Goal: Task Accomplishment & Management: Complete application form

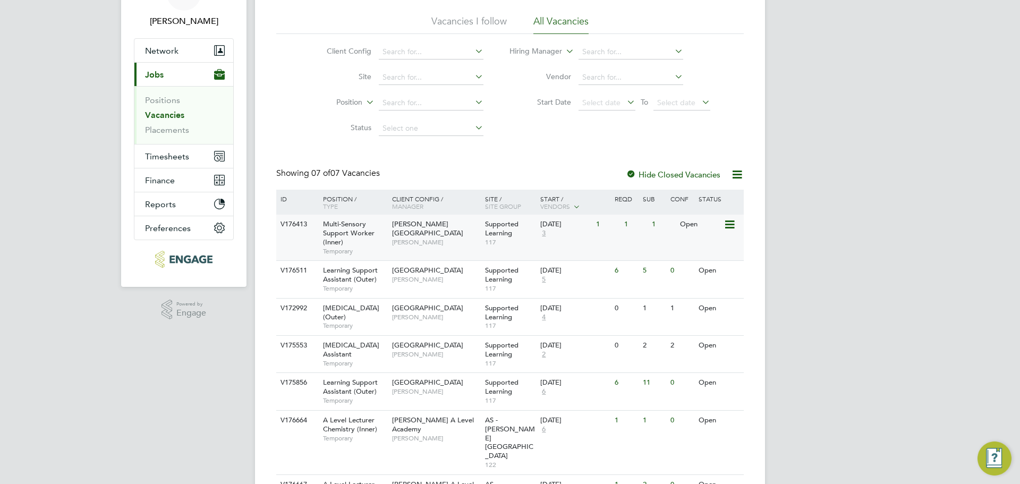
scroll to position [106, 0]
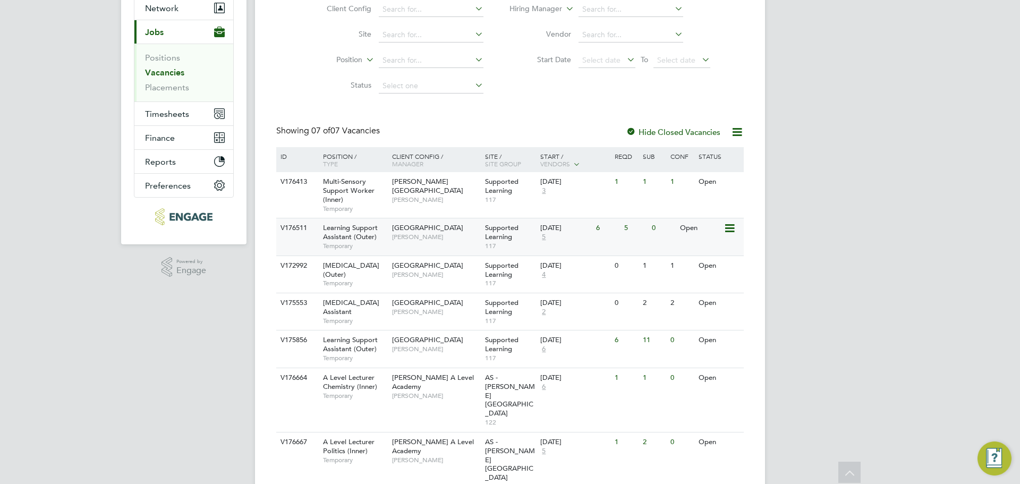
click at [363, 247] on span "Temporary" at bounding box center [355, 246] width 64 height 8
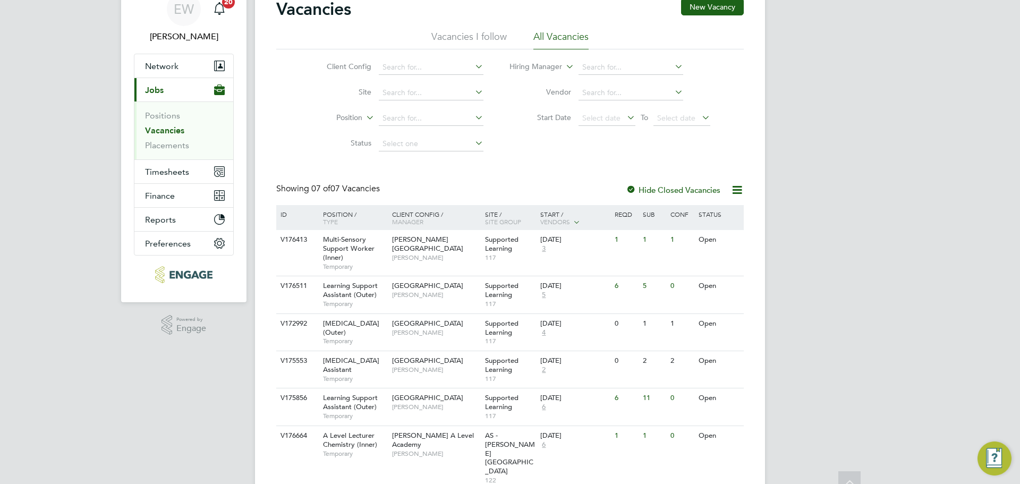
scroll to position [0, 0]
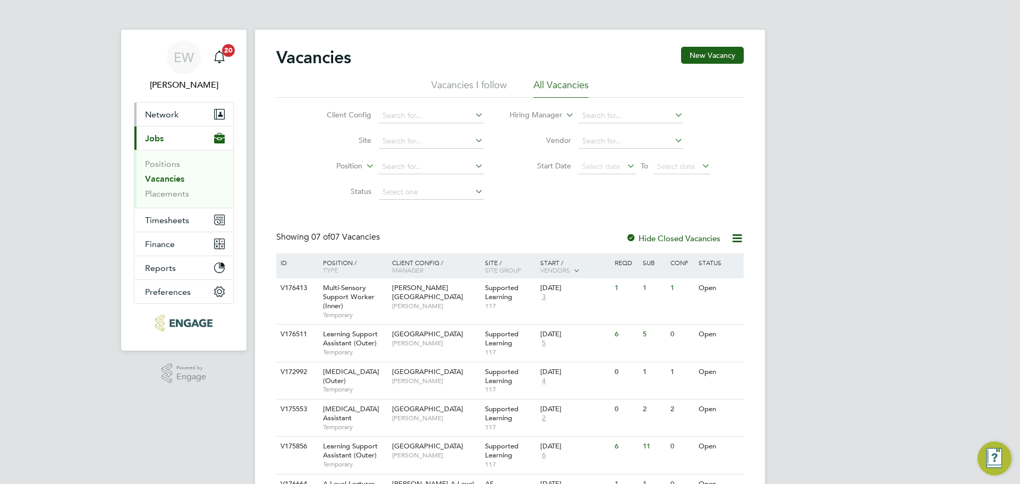
click at [169, 110] on span "Network" at bounding box center [161, 114] width 33 height 10
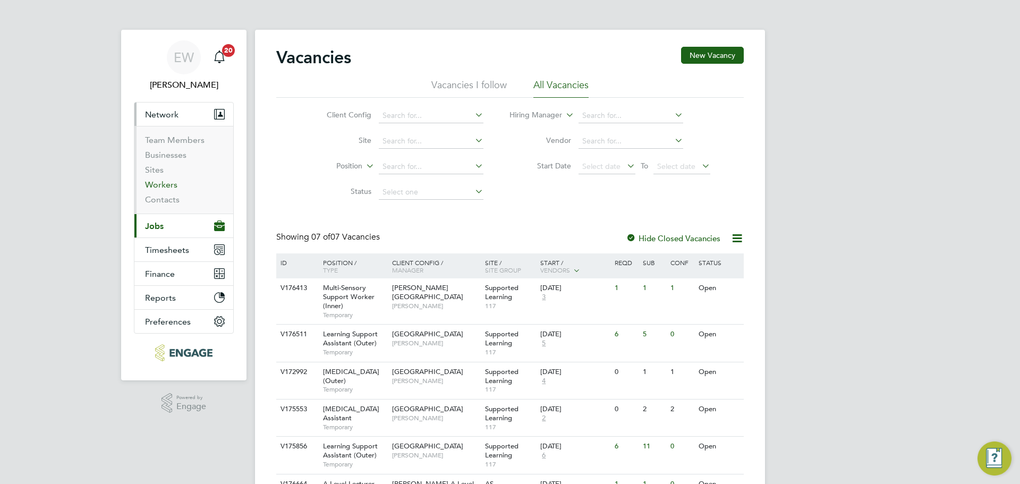
click at [163, 188] on link "Workers" at bounding box center [161, 185] width 32 height 10
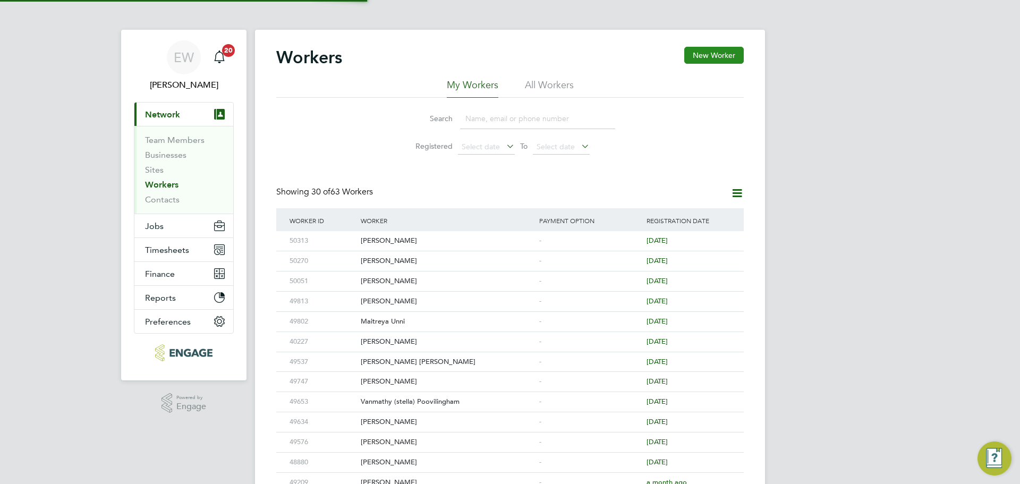
click at [720, 56] on button "New Worker" at bounding box center [713, 55] width 59 height 17
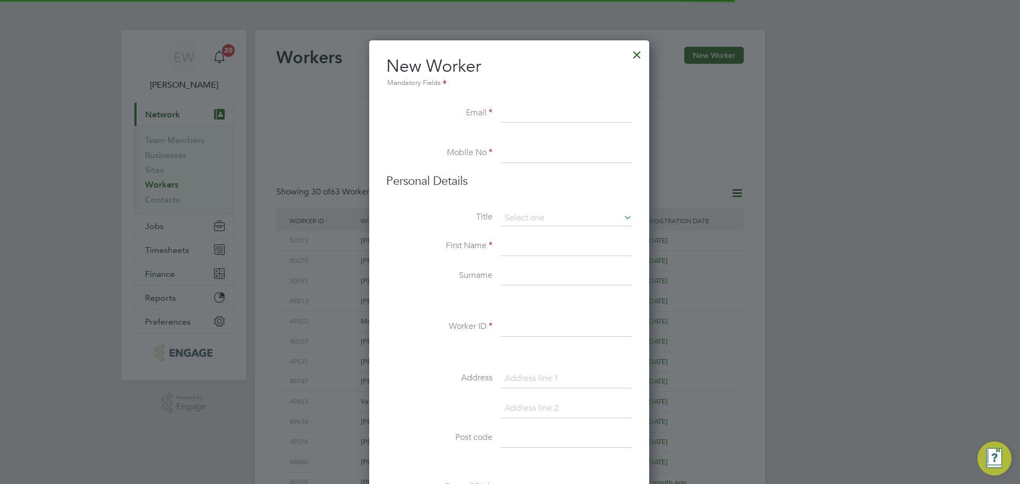
scroll to position [904, 281]
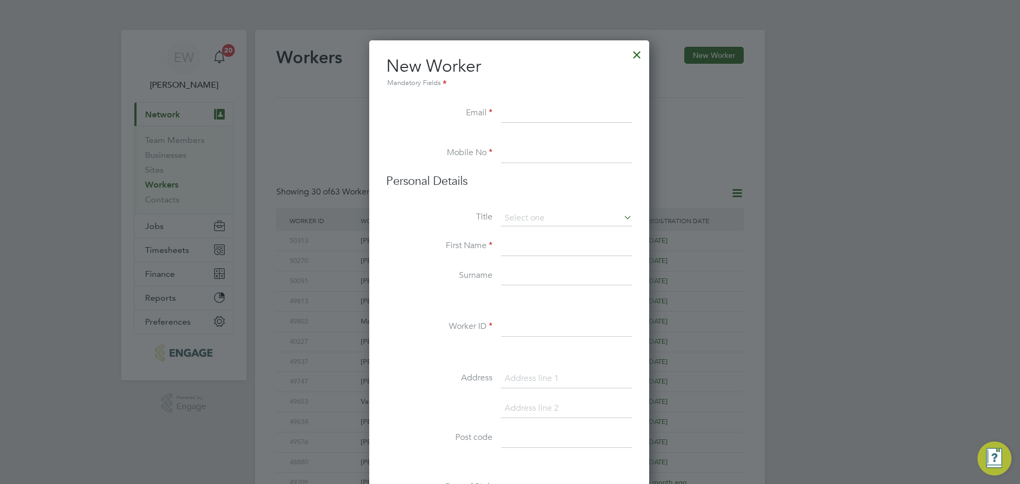
click at [520, 241] on input at bounding box center [566, 246] width 131 height 19
paste input "Mate Rezmuves"
click at [544, 242] on input "Mate Rezmuves" at bounding box center [566, 246] width 131 height 19
type input "Mate"
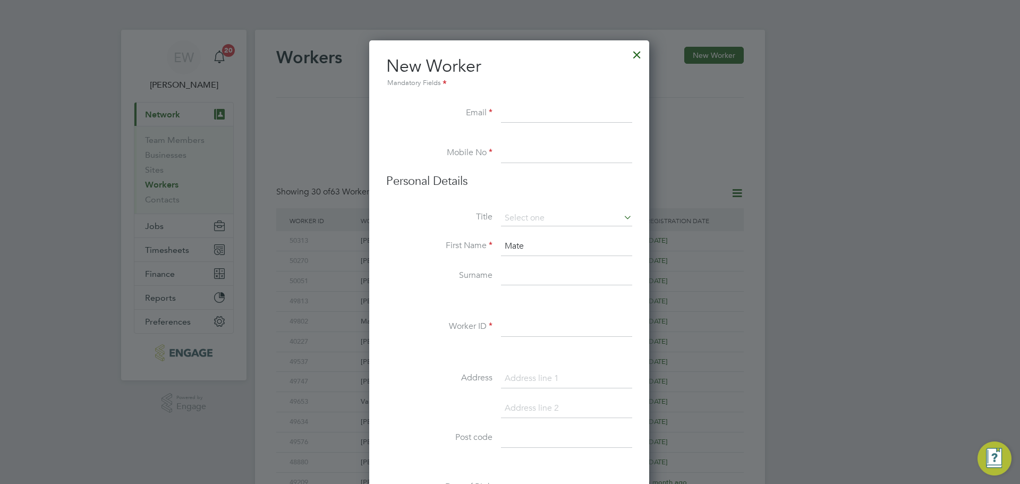
click at [524, 274] on input at bounding box center [566, 276] width 131 height 19
paste input "Rezmuves"
type input "Rezmuves"
click at [553, 102] on li "New Worker Mandatory Fields" at bounding box center [509, 79] width 246 height 49
click at [549, 106] on input at bounding box center [566, 113] width 131 height 19
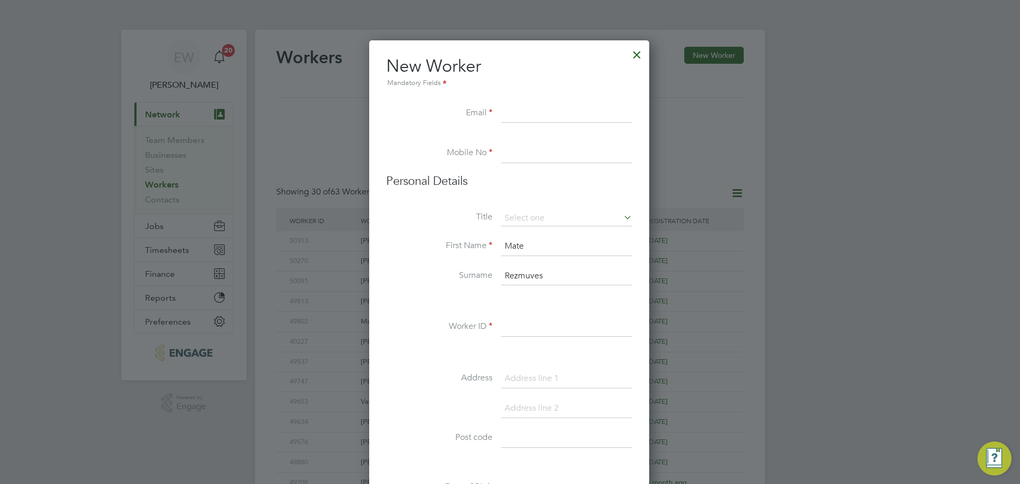
paste input "[EMAIL_ADDRESS][DOMAIN_NAME]"
click at [525, 115] on input "[EMAIL_ADDRESS][DOMAIN_NAME]" at bounding box center [566, 113] width 131 height 19
type input "[EMAIL_ADDRESS][DOMAIN_NAME]"
click at [563, 159] on input at bounding box center [566, 153] width 131 height 19
click at [539, 152] on input at bounding box center [566, 153] width 131 height 19
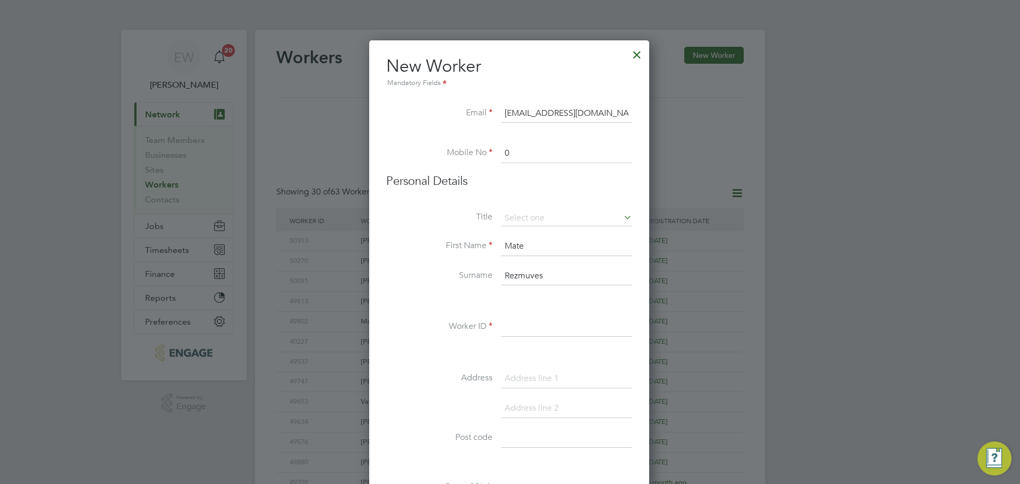
paste input "7455402976"
type input "07455402976"
click at [540, 222] on input at bounding box center [566, 218] width 131 height 16
click at [519, 233] on li "Mr" at bounding box center [566, 233] width 132 height 14
type input "Mr"
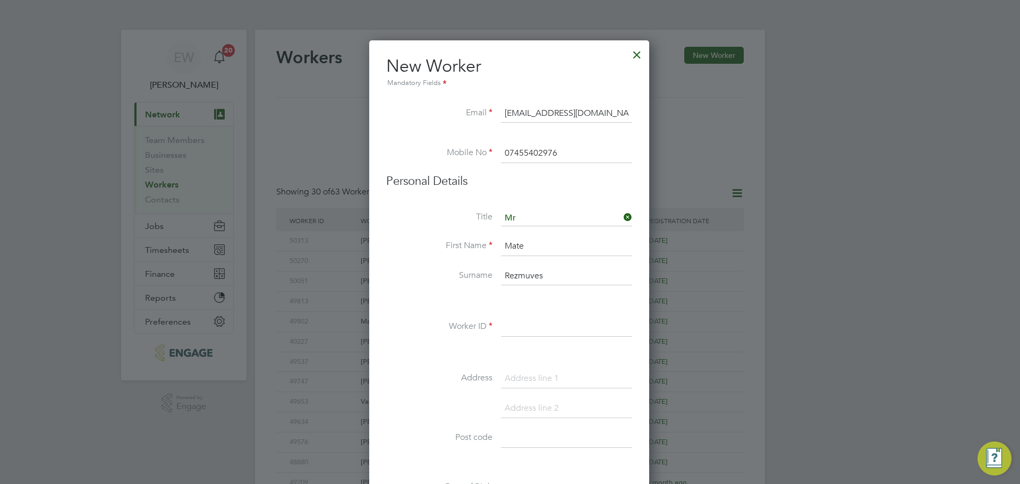
drag, startPoint x: 511, startPoint y: 322, endPoint x: 772, endPoint y: 315, distance: 261.4
click at [511, 322] on input at bounding box center [566, 327] width 131 height 19
click at [516, 324] on input at bounding box center [566, 327] width 131 height 19
type input "50441"
click at [520, 429] on input at bounding box center [566, 438] width 131 height 19
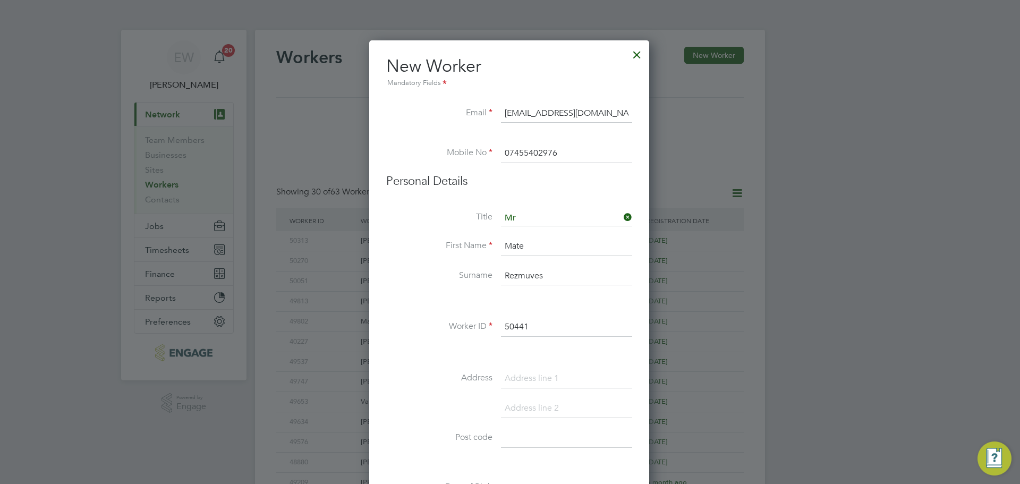
paste input "E7 9PF"
click at [513, 438] on input "E7 9PF" at bounding box center [566, 438] width 131 height 19
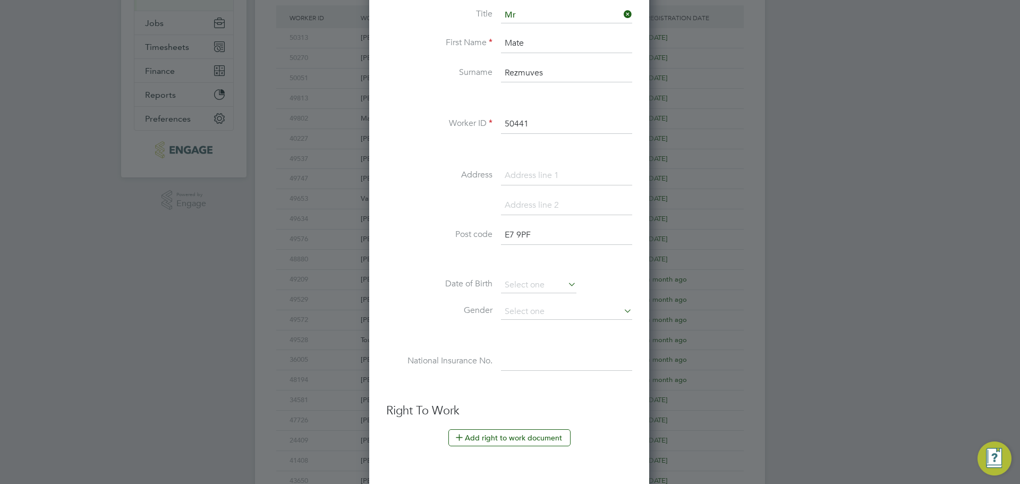
scroll to position [212, 0]
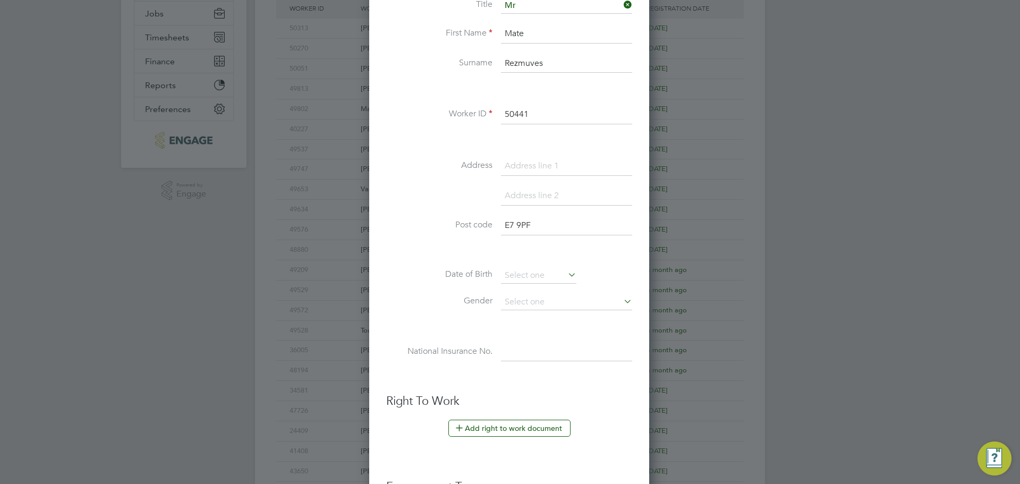
type input "E7 9PF"
click at [518, 189] on input at bounding box center [566, 195] width 131 height 19
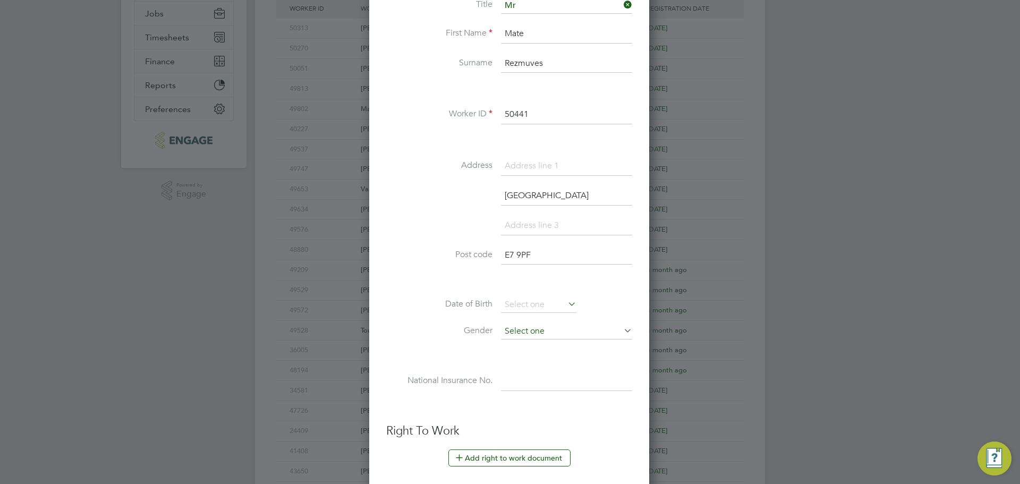
type input "London"
click at [532, 331] on input at bounding box center [566, 331] width 131 height 16
click at [524, 347] on li "Male" at bounding box center [566, 346] width 132 height 14
type input "Male"
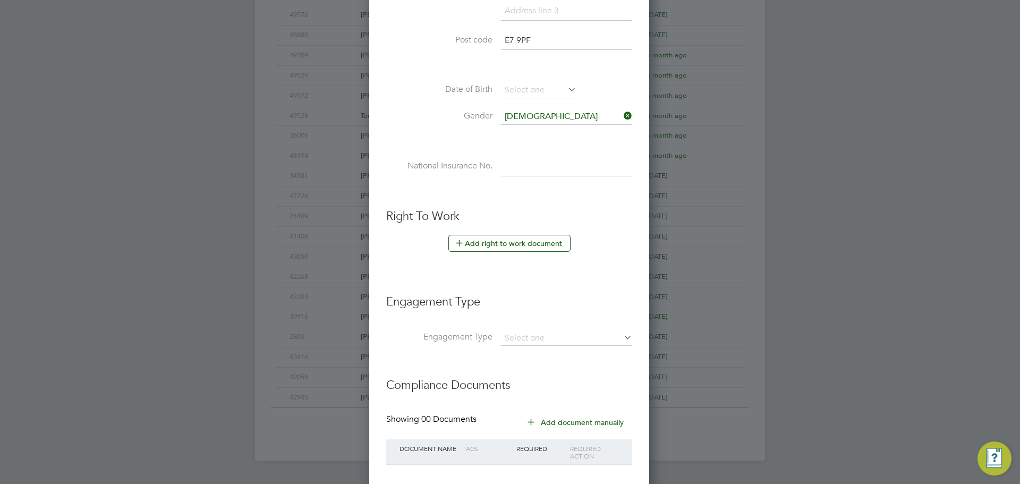
scroll to position [490, 0]
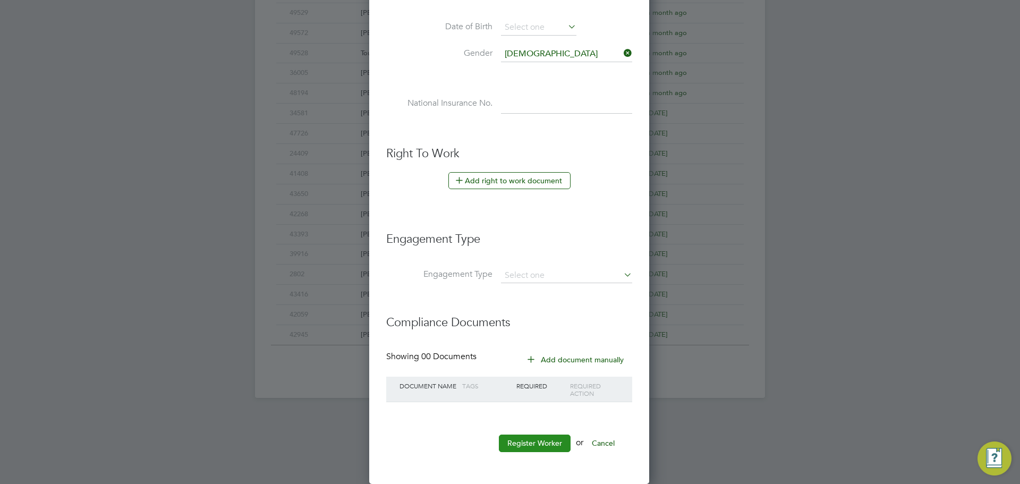
click at [540, 448] on button "Register Worker" at bounding box center [535, 442] width 72 height 17
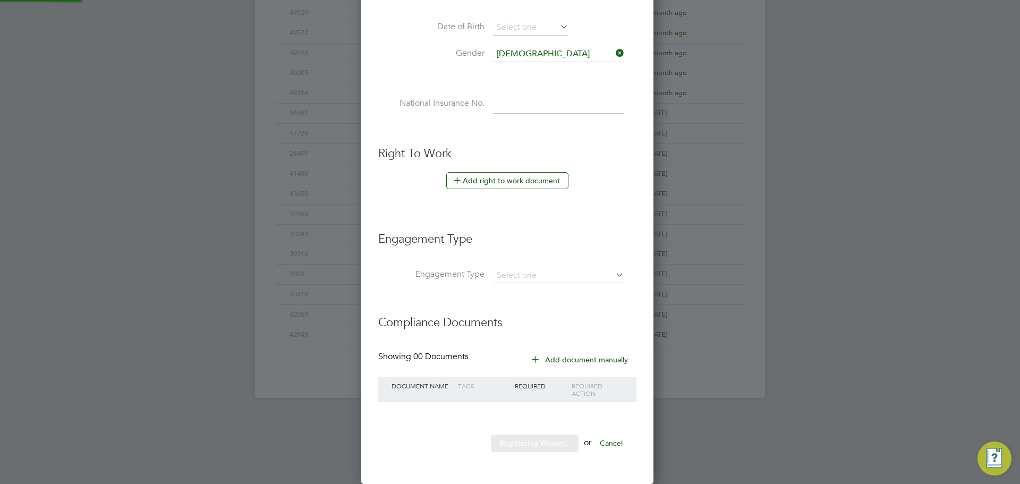
scroll to position [0, 0]
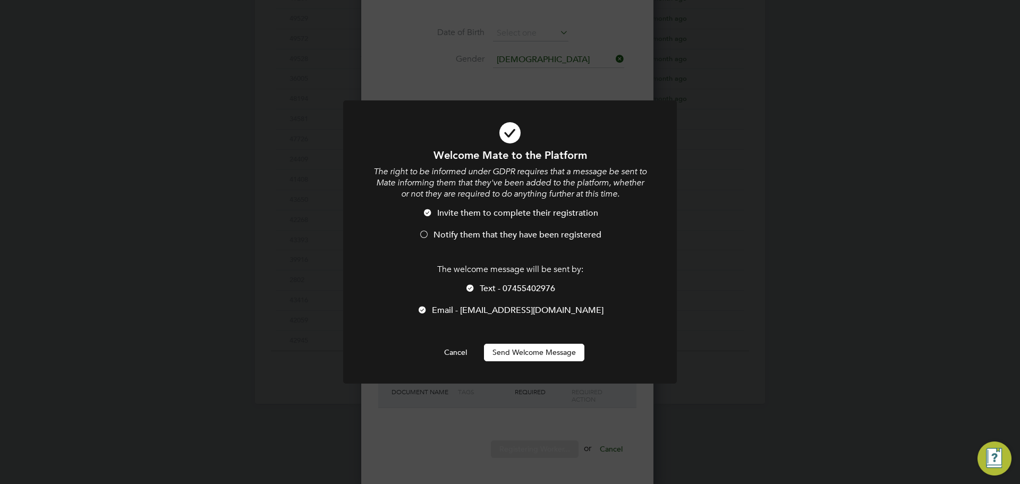
click at [423, 233] on div at bounding box center [423, 235] width 11 height 11
click at [473, 287] on div at bounding box center [470, 289] width 11 height 11
click at [579, 348] on button "Send Welcome Message" at bounding box center [534, 352] width 100 height 17
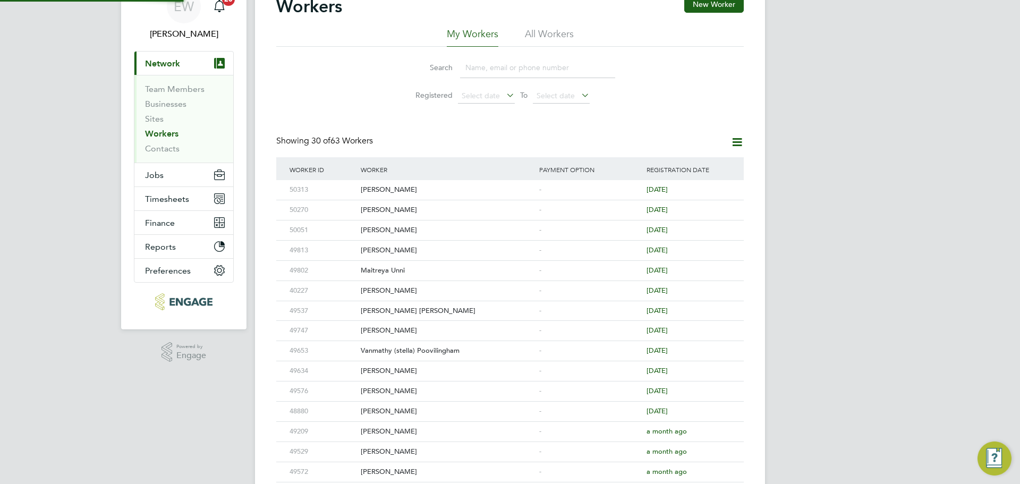
scroll to position [0, 0]
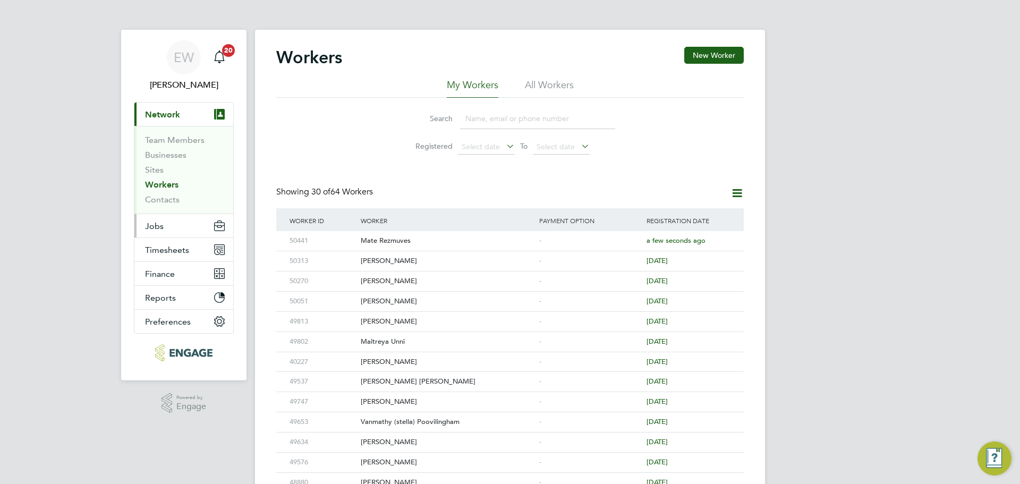
click at [166, 221] on button "Jobs" at bounding box center [183, 225] width 99 height 23
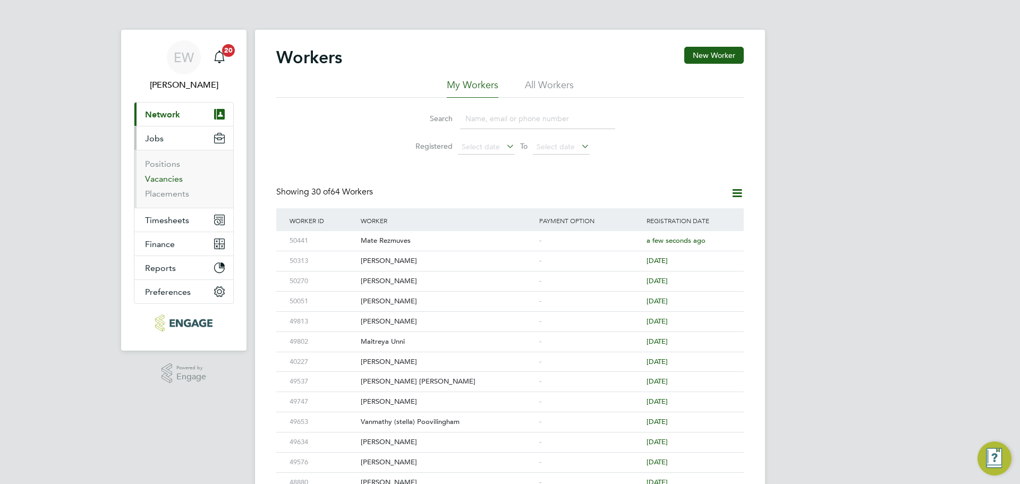
click at [168, 183] on link "Vacancies" at bounding box center [164, 179] width 38 height 10
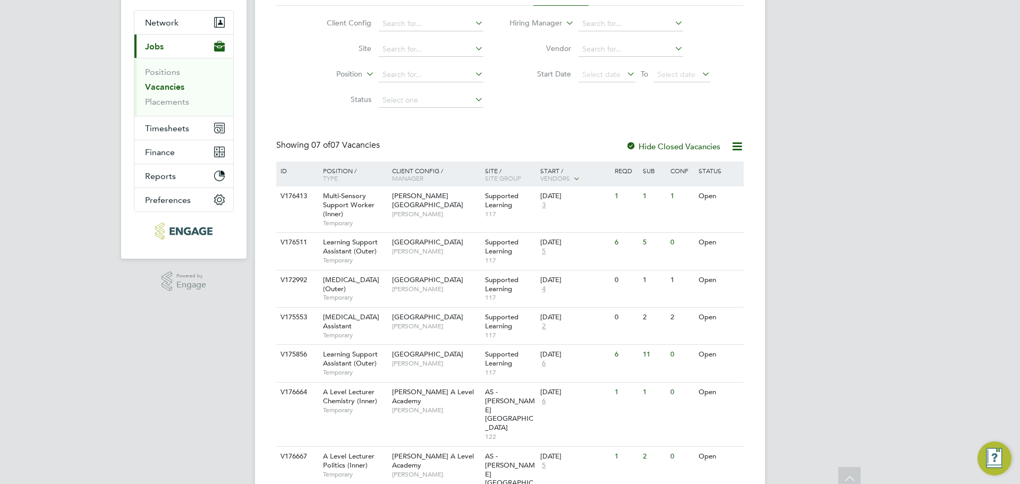
scroll to position [112, 0]
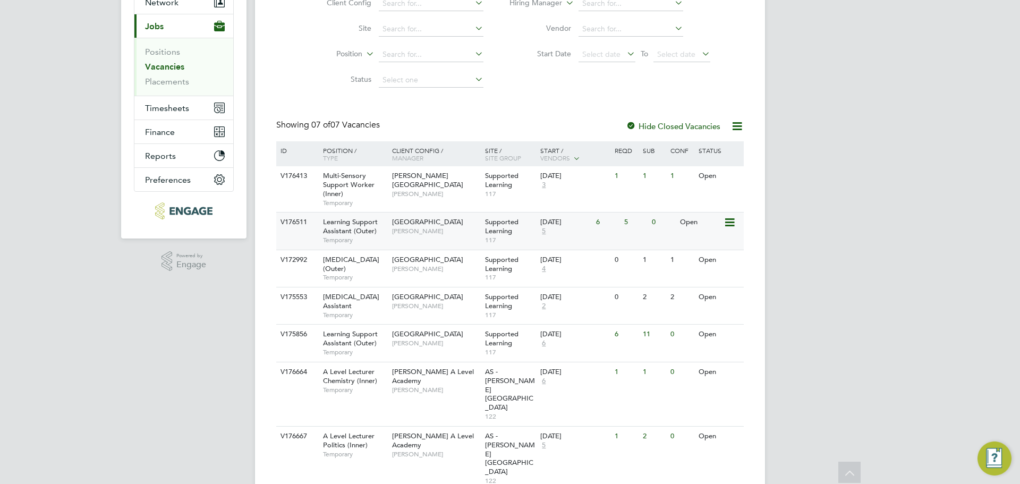
click at [346, 233] on span "Learning Support Assistant (Outer)" at bounding box center [350, 226] width 55 height 18
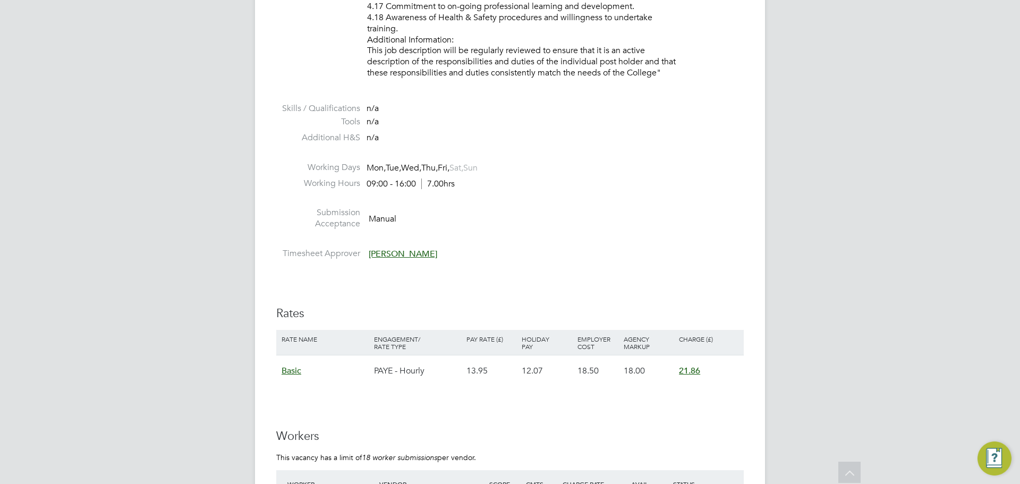
scroll to position [1699, 0]
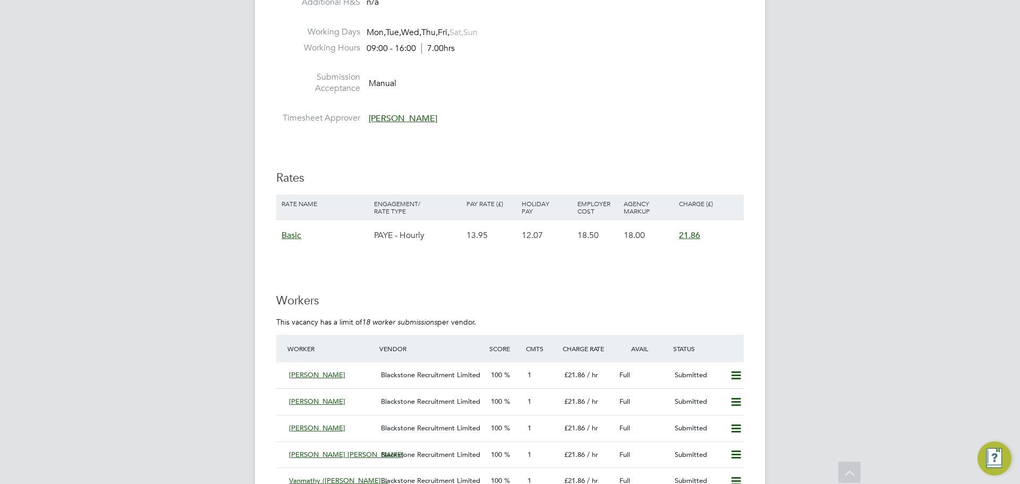
click at [685, 227] on div "21.86" at bounding box center [708, 235] width 65 height 31
click at [686, 236] on span "21.86" at bounding box center [689, 235] width 21 height 11
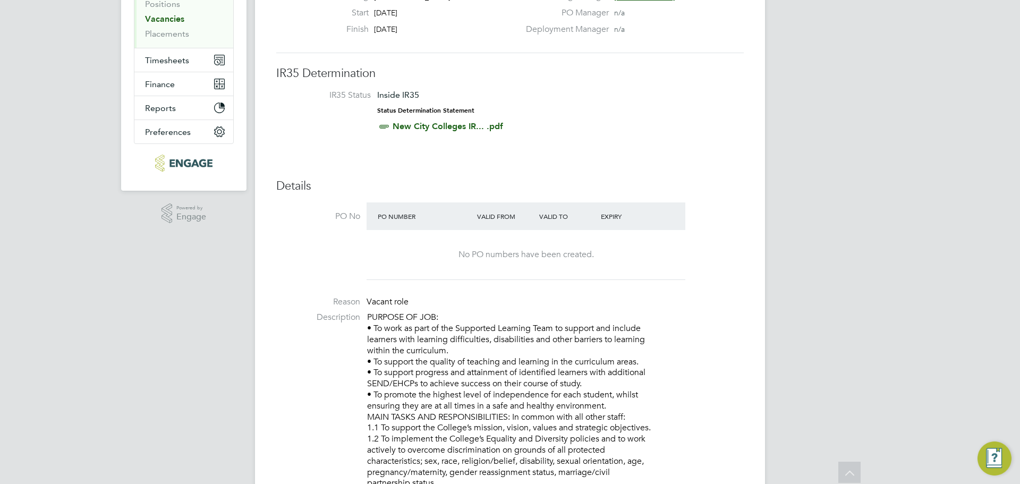
scroll to position [106, 0]
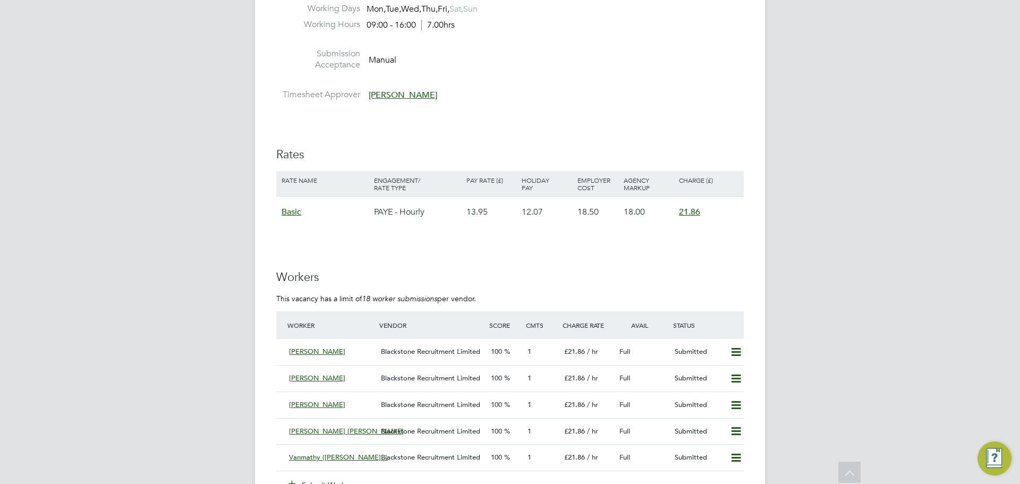
scroll to position [1859, 0]
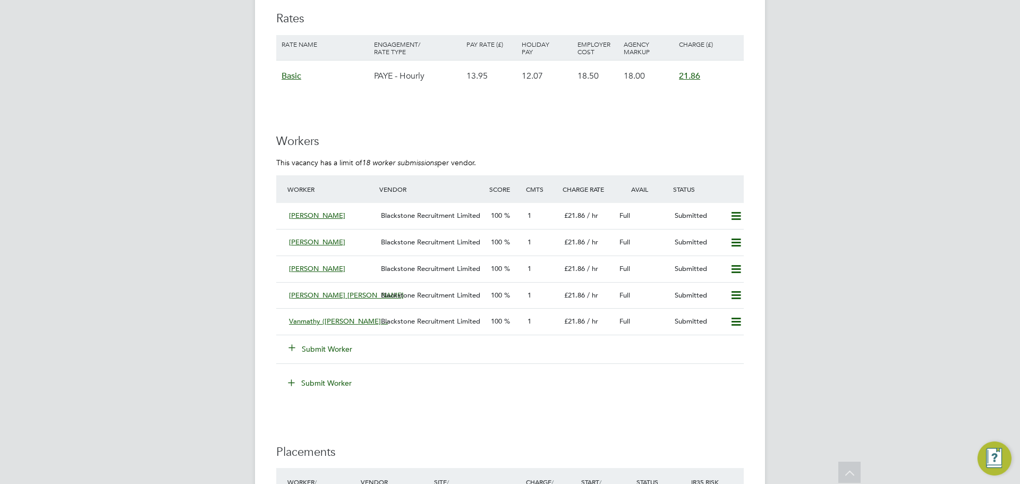
click at [335, 348] on button "Submit Worker" at bounding box center [321, 349] width 64 height 11
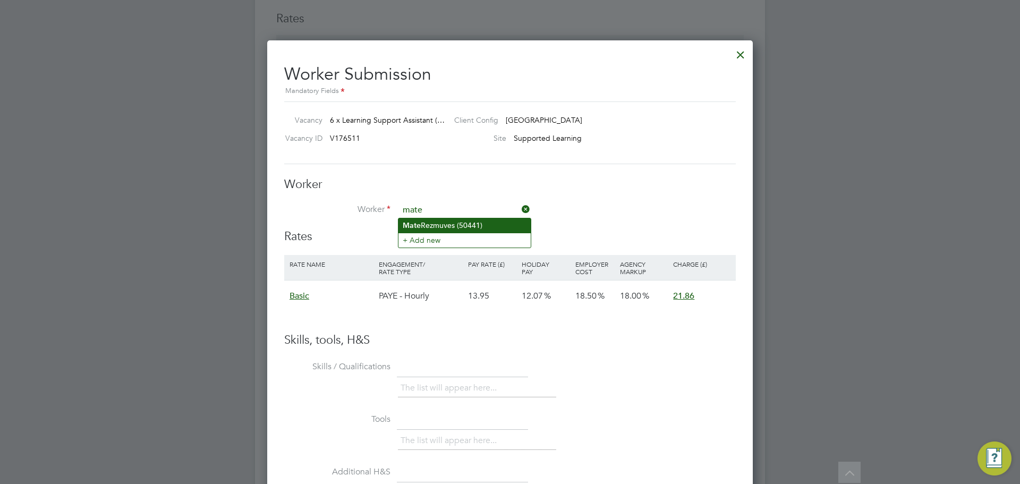
click at [487, 221] on li "Mate Rezmuves (50441)" at bounding box center [464, 225] width 132 height 14
type input "Mate Rezmuves (50441)"
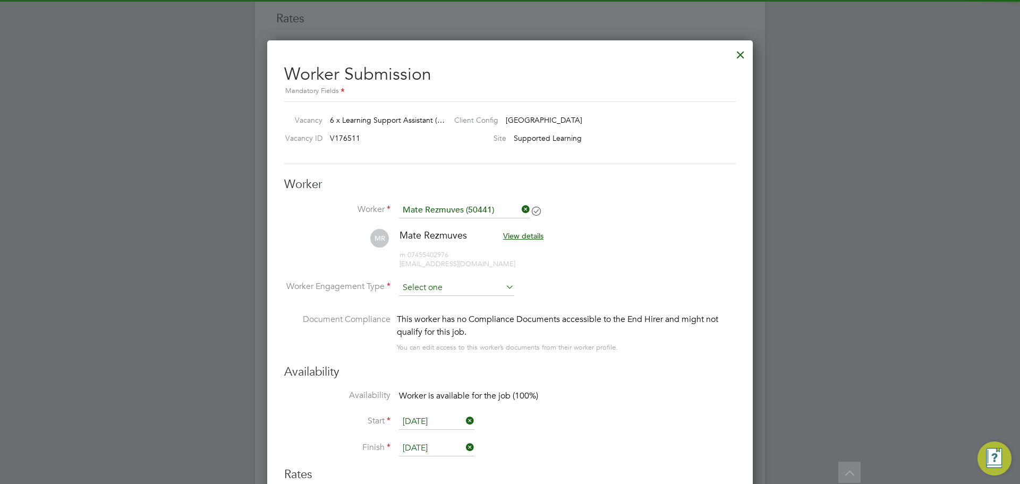
click at [486, 288] on input at bounding box center [456, 288] width 115 height 16
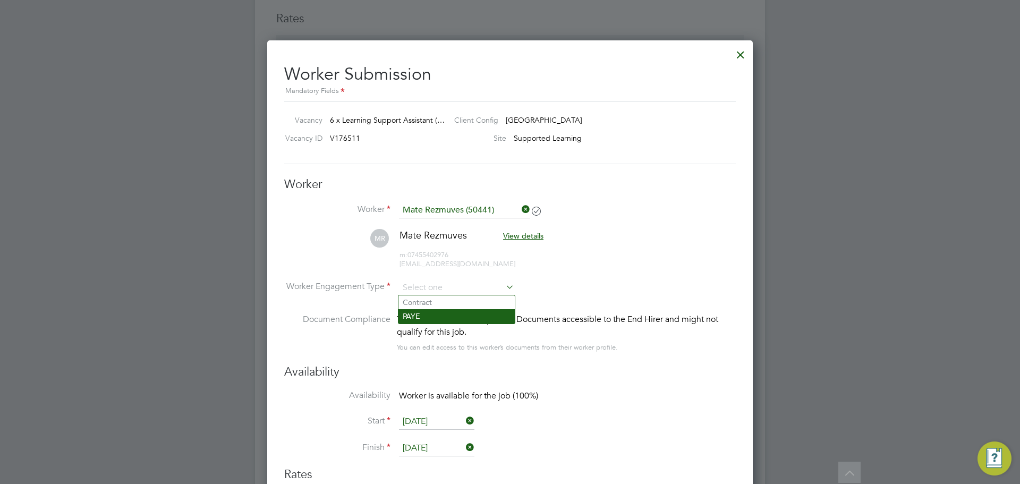
click at [433, 316] on li "PAYE" at bounding box center [456, 316] width 116 height 14
type input "PAYE"
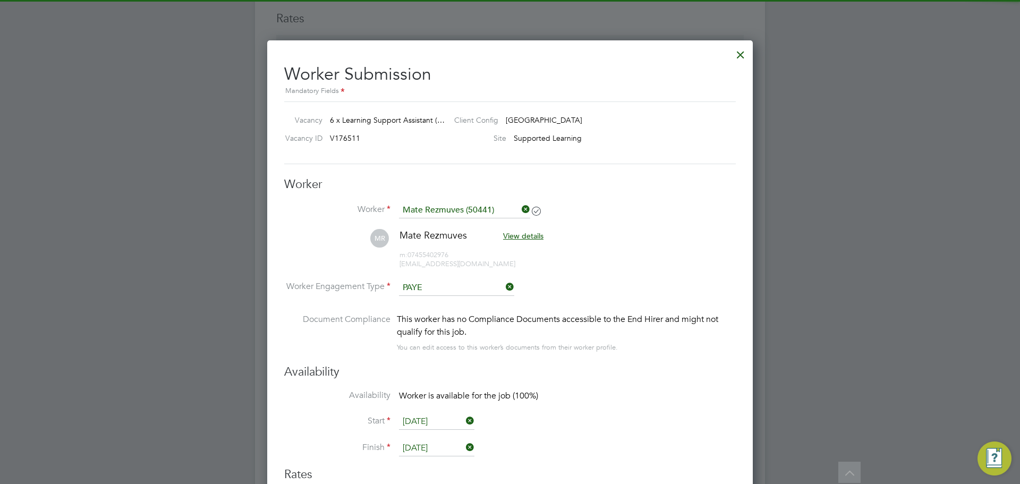
click at [651, 383] on div "Availability Availability Worker is available for the job (100%) Start 01 Sep 2…" at bounding box center [509, 415] width 451 height 102
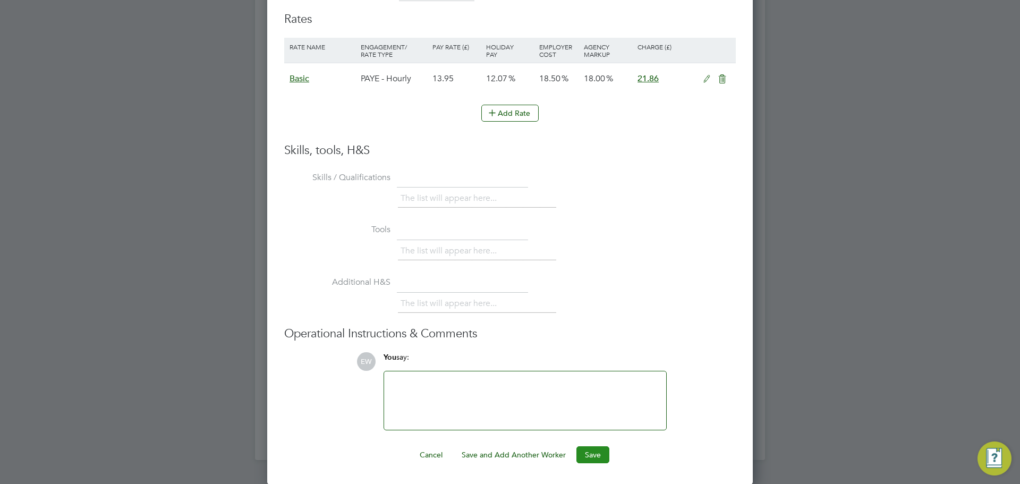
click at [605, 455] on button "Save" at bounding box center [592, 454] width 33 height 17
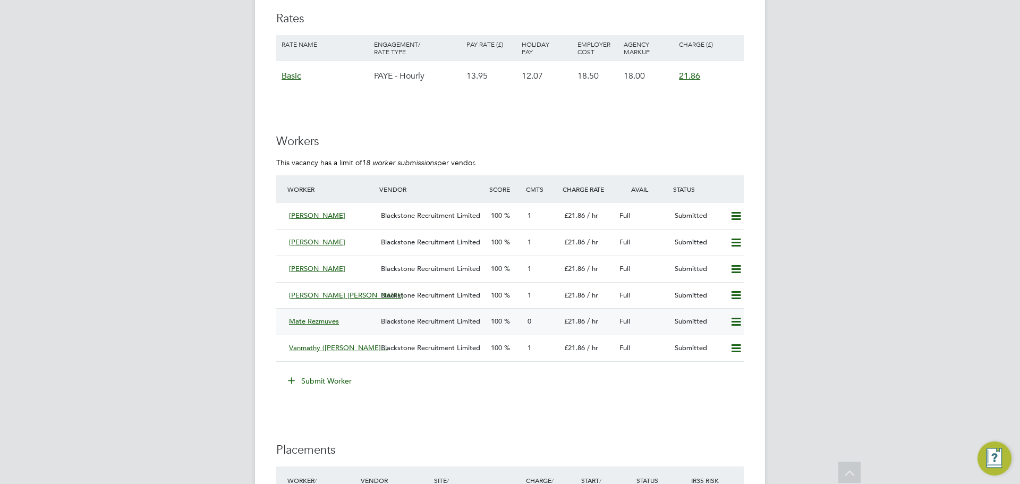
click at [411, 311] on div "Mate Rezmuves Blackstone Recruitment Limited 100 0 £21.86 / hr Full Submitted" at bounding box center [509, 321] width 467 height 27
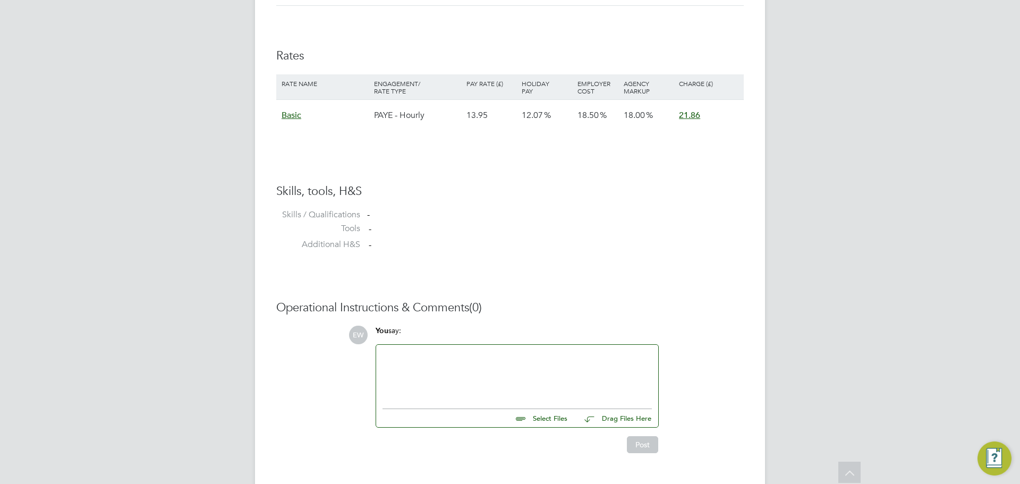
click at [407, 375] on div at bounding box center [516, 374] width 269 height 46
click at [545, 371] on div "Hi Victoria, please find attached CV for Mate" at bounding box center [516, 374] width 269 height 46
click at [586, 357] on div "Hi Victoria, please find attached CV for Mate Rezmuves" at bounding box center [516, 374] width 269 height 46
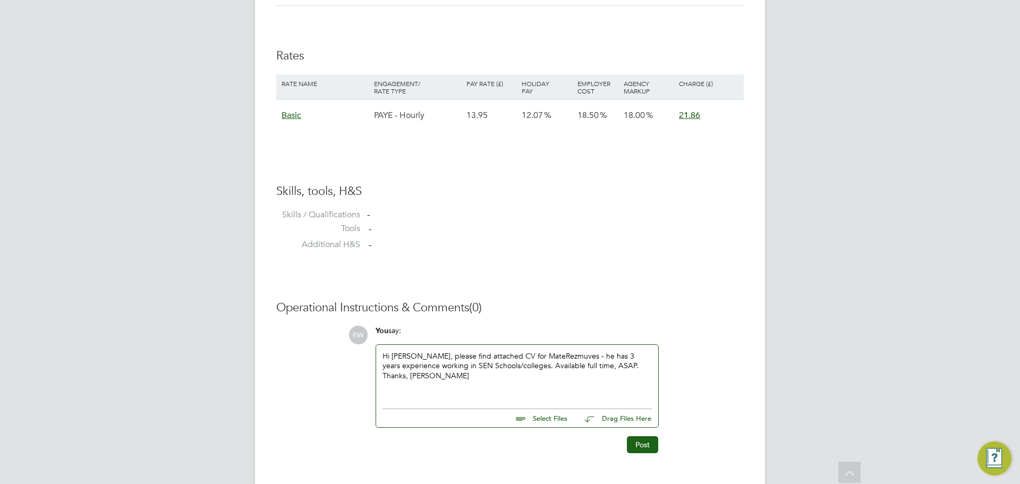
click at [403, 366] on div "Hi Victoria, please find attached CV for Mate Rezmuves - he has 3 years experie…" at bounding box center [516, 374] width 269 height 46
click at [586, 363] on div "Hi Victoria, please find attached CV for Mate Rezmuves - he has 3 years of expe…" at bounding box center [516, 374] width 269 height 46
click at [543, 423] on input "file" at bounding box center [571, 416] width 159 height 15
type input "C:\fakepath\Blackstone Recruitment CV - Mate Rezmuves.pdf"
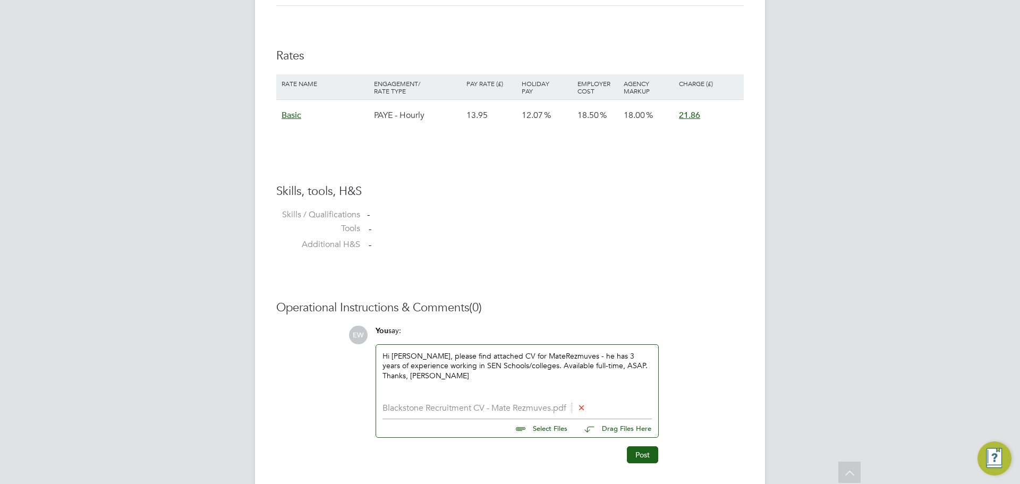
click at [570, 356] on div "Hi Victoria, please find attached CV for Mate Rezmuves - he has 3 years of expe…" at bounding box center [516, 374] width 269 height 46
click at [495, 380] on div "Thanks, Ella" at bounding box center [516, 385] width 269 height 10
click at [594, 364] on div "He has 3 years of experience working in SEN Schools/colleges. Available full-ti…" at bounding box center [516, 375] width 269 height 29
click at [438, 387] on div "Thanks, Ella" at bounding box center [516, 385] width 269 height 10
click at [641, 454] on button "Post" at bounding box center [642, 454] width 31 height 17
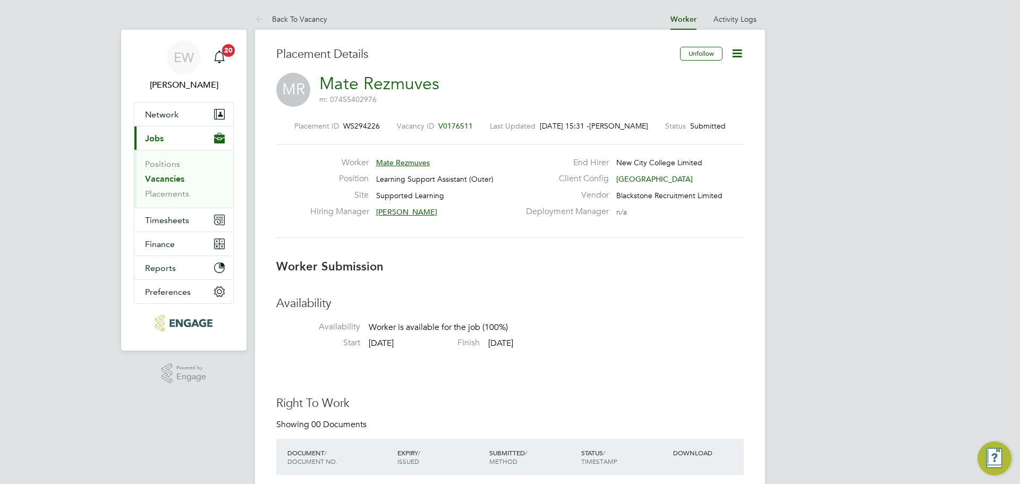
click at [152, 178] on link "Vacancies" at bounding box center [164, 179] width 39 height 10
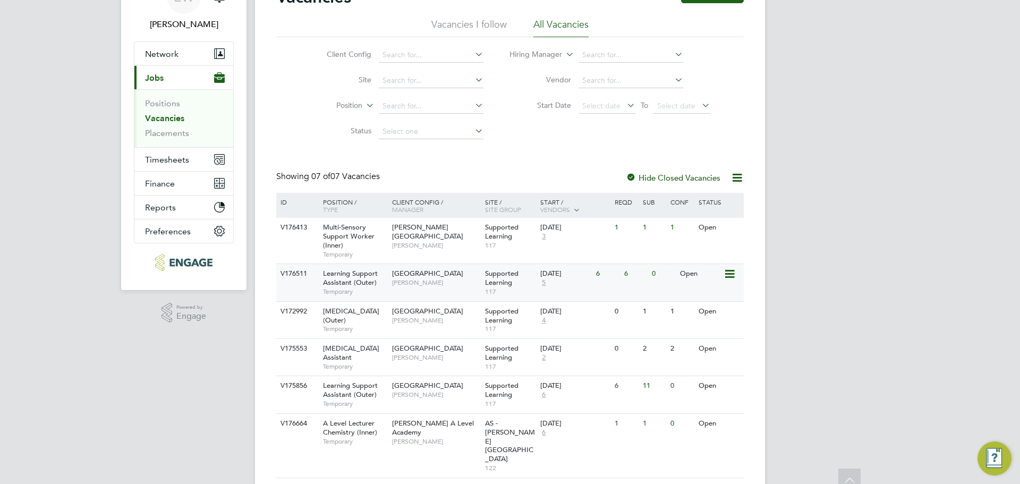
scroll to position [106, 0]
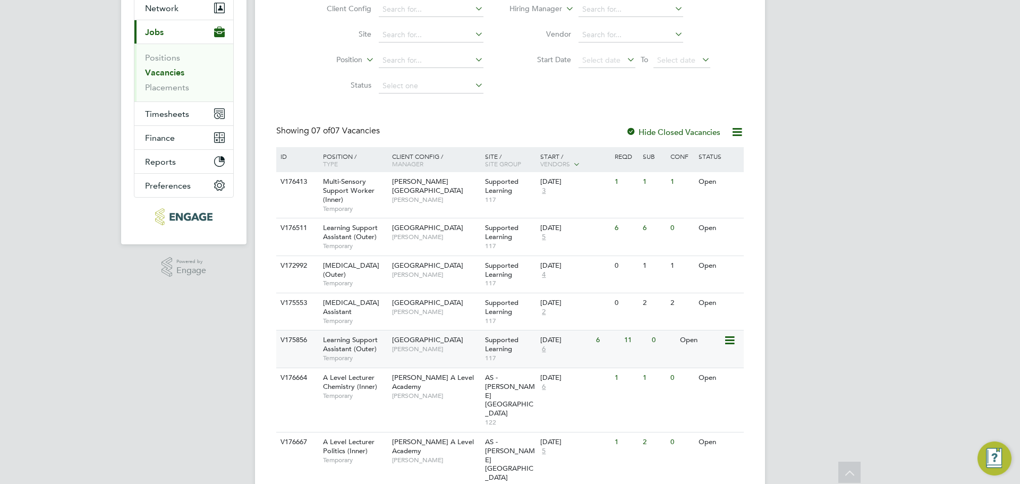
click at [370, 353] on span "Learning Support Assistant (Outer)" at bounding box center [350, 344] width 55 height 18
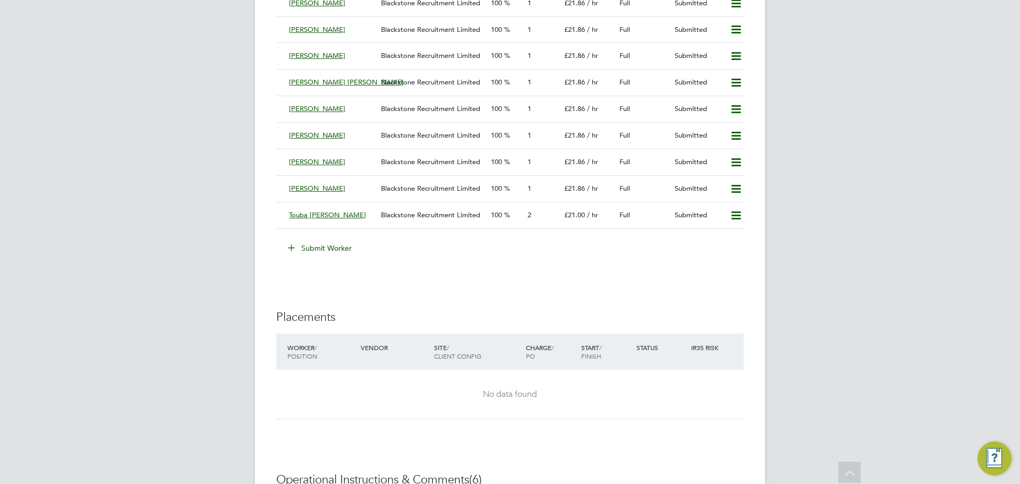
click at [330, 248] on button "Submit Worker" at bounding box center [320, 248] width 80 height 17
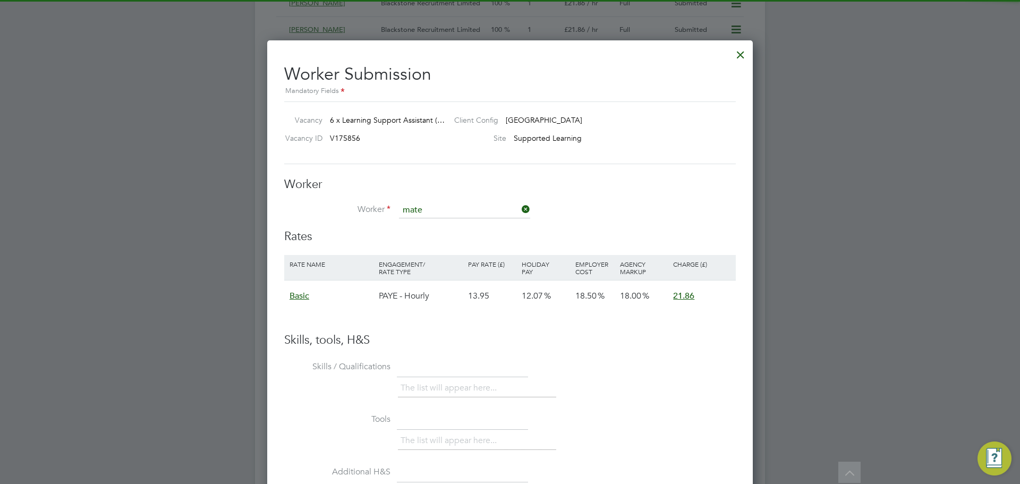
click at [490, 227] on li "Mate Rezmuves (50441)" at bounding box center [464, 225] width 132 height 14
type input "Mate Rezmuves (50441)"
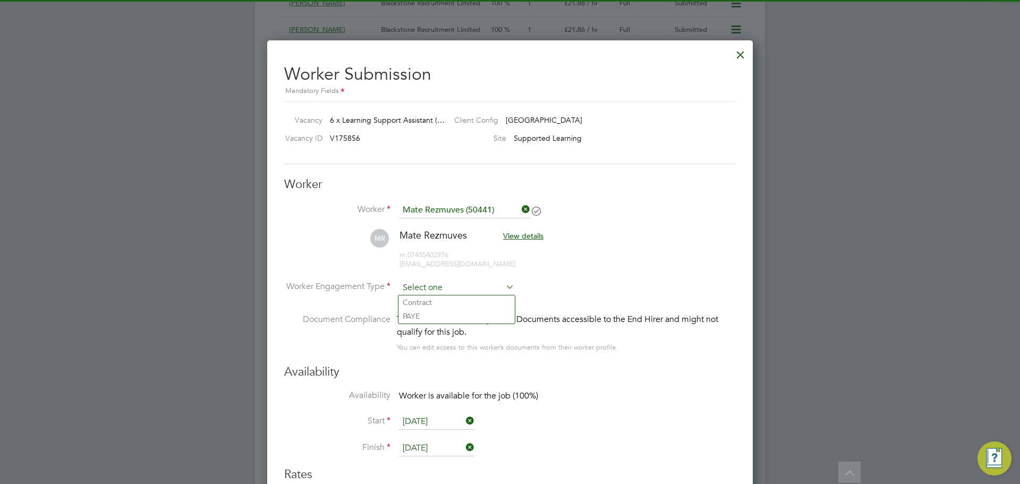
click at [434, 285] on input at bounding box center [456, 288] width 115 height 16
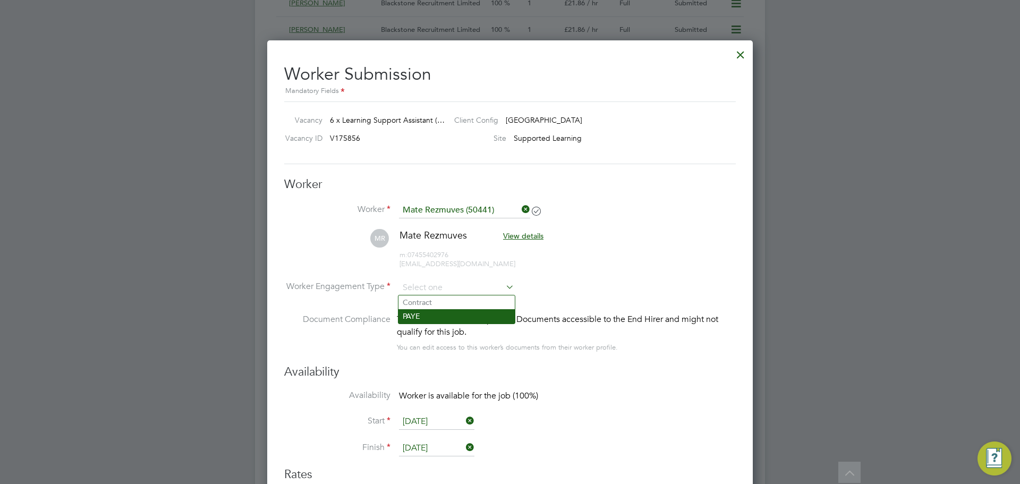
click at [426, 318] on li "PAYE" at bounding box center [456, 316] width 116 height 14
type input "PAYE"
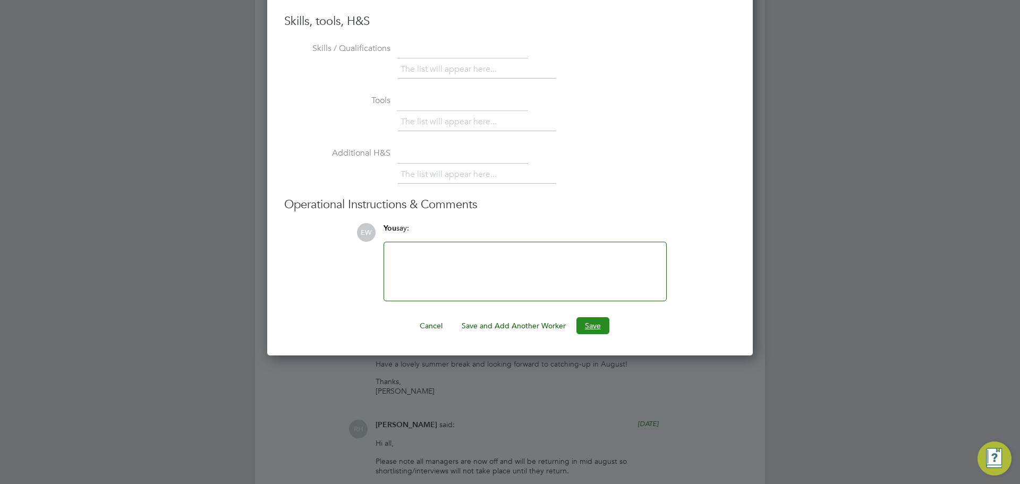
click at [602, 324] on button "Save" at bounding box center [592, 325] width 33 height 17
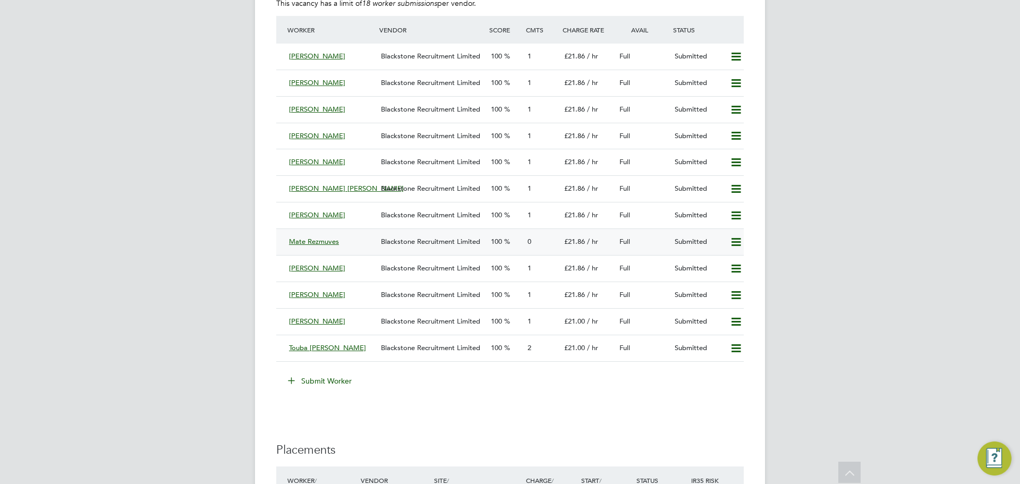
click at [425, 232] on div "Mate Rezmuves Blackstone Recruitment Limited 100 0 £21.86 / hr Full Submitted" at bounding box center [509, 241] width 467 height 27
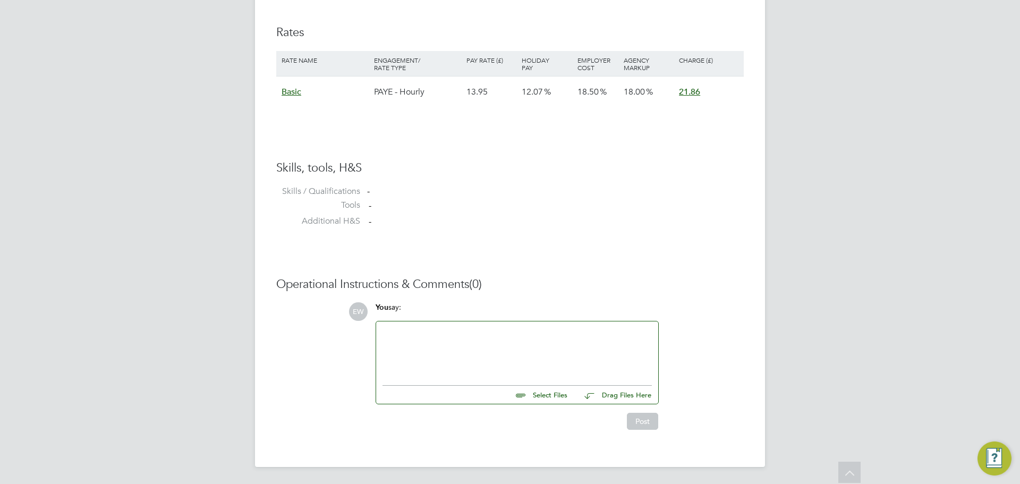
click at [432, 365] on div at bounding box center [516, 351] width 269 height 46
click at [395, 332] on div "Hi [PERSON_NAME]" at bounding box center [516, 351] width 269 height 46
click at [601, 331] on div "Hi [PERSON_NAME], Please find atatched CV For Mate" at bounding box center [516, 351] width 269 height 46
click at [577, 331] on div "Hi [PERSON_NAME], Please find atatched CV For Mate Rezmuves" at bounding box center [516, 351] width 269 height 46
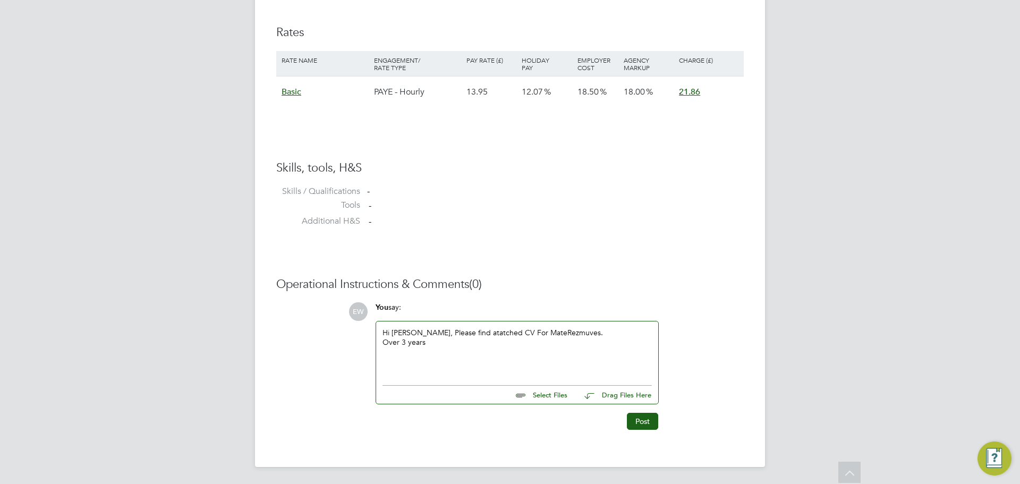
click at [475, 330] on div "Hi [PERSON_NAME], Please find atatched CV For Mate Rezmuves. Over 3 years" at bounding box center [516, 351] width 269 height 46
click at [430, 343] on div "Over 3 years" at bounding box center [516, 342] width 269 height 10
click at [529, 401] on input "file" at bounding box center [571, 395] width 159 height 15
type input "C:\fakepath\Blackstone Recruitment CV - Mate Rezmuves.pdf"
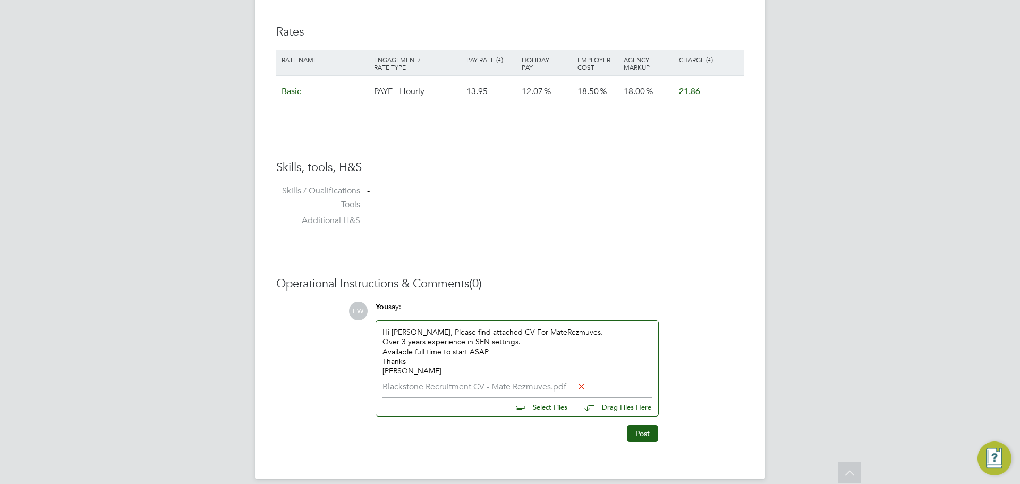
click at [420, 330] on div "Hi [PERSON_NAME], Please find attached CV For Mate Rezmuves. Over 3 years exper…" at bounding box center [516, 351] width 269 height 48
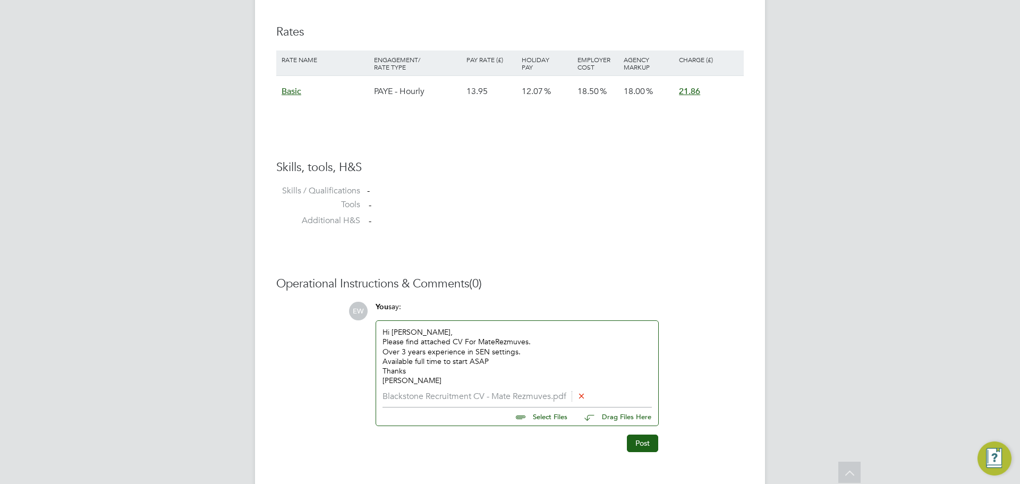
click at [417, 362] on div "Available full time to start ASAP" at bounding box center [516, 361] width 269 height 10
click at [438, 352] on div "Over 3 years experience in SEN settings." at bounding box center [516, 352] width 269 height 10
click at [635, 442] on button "Post" at bounding box center [642, 442] width 31 height 17
